Goal: Share content

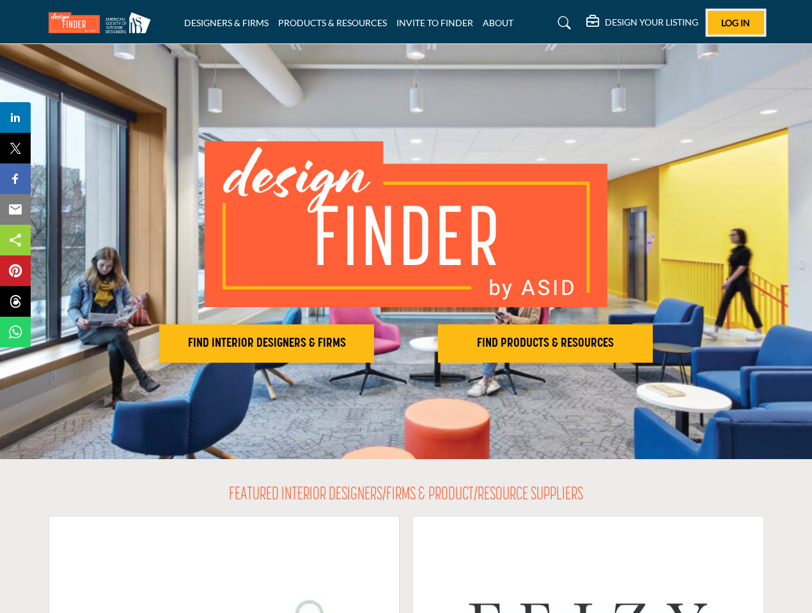
click at [735, 22] on span "Log In" at bounding box center [735, 22] width 29 height 11
click at [266, 344] on h2 "FIND INTERIOR DESIGNERS & FIRMS" at bounding box center [266, 343] width 207 height 15
click at [545, 344] on h2 "FIND PRODUCTS & RESOURCES" at bounding box center [545, 343] width 207 height 15
click at [15, 118] on span "Share" at bounding box center [21, 117] width 36 height 15
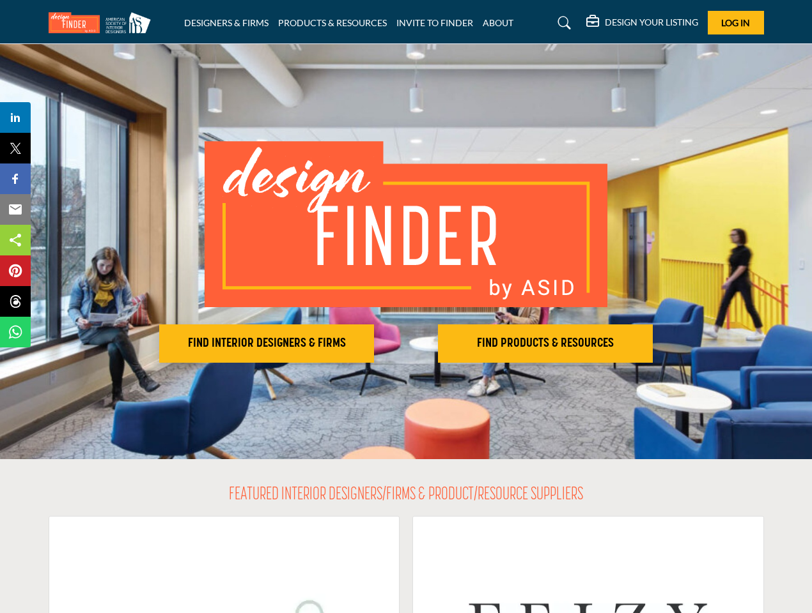
click at [15, 148] on span "Tweet" at bounding box center [21, 148] width 36 height 15
click at [15, 179] on span "Share" at bounding box center [21, 178] width 36 height 15
click at [15, 210] on span "Email" at bounding box center [20, 209] width 35 height 15
